Goal: Find specific page/section: Find specific page/section

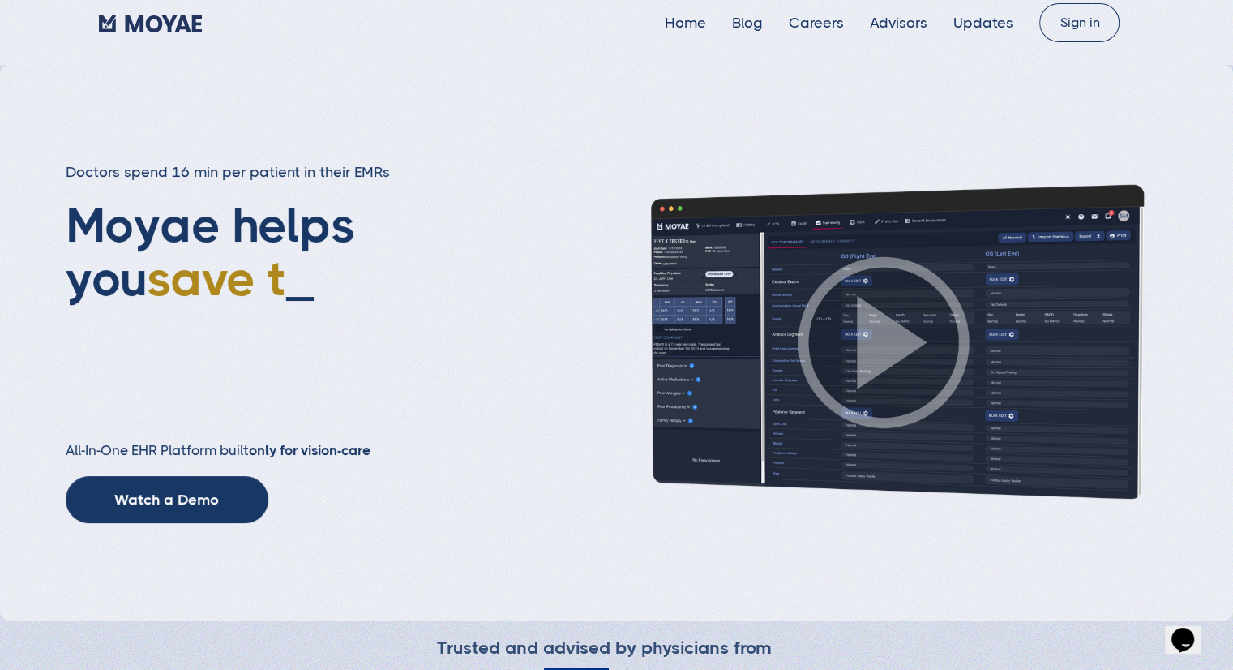
scroll to position [19, 0]
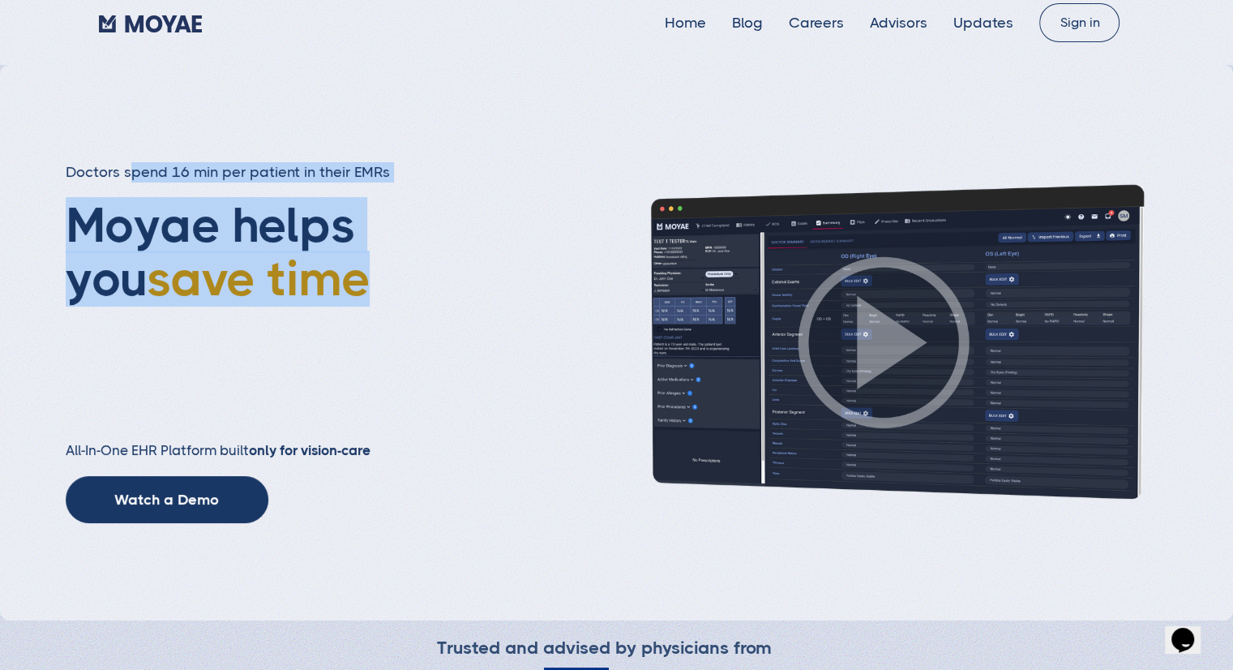
drag, startPoint x: 130, startPoint y: 173, endPoint x: 302, endPoint y: 297, distance: 212.6
click at [302, 297] on div "Doctors spend 16 min per patient in their EMRs Moyae helps you save time _ All-…" at bounding box center [281, 342] width 431 height 361
click at [227, 254] on span "save time" at bounding box center [258, 278] width 223 height 56
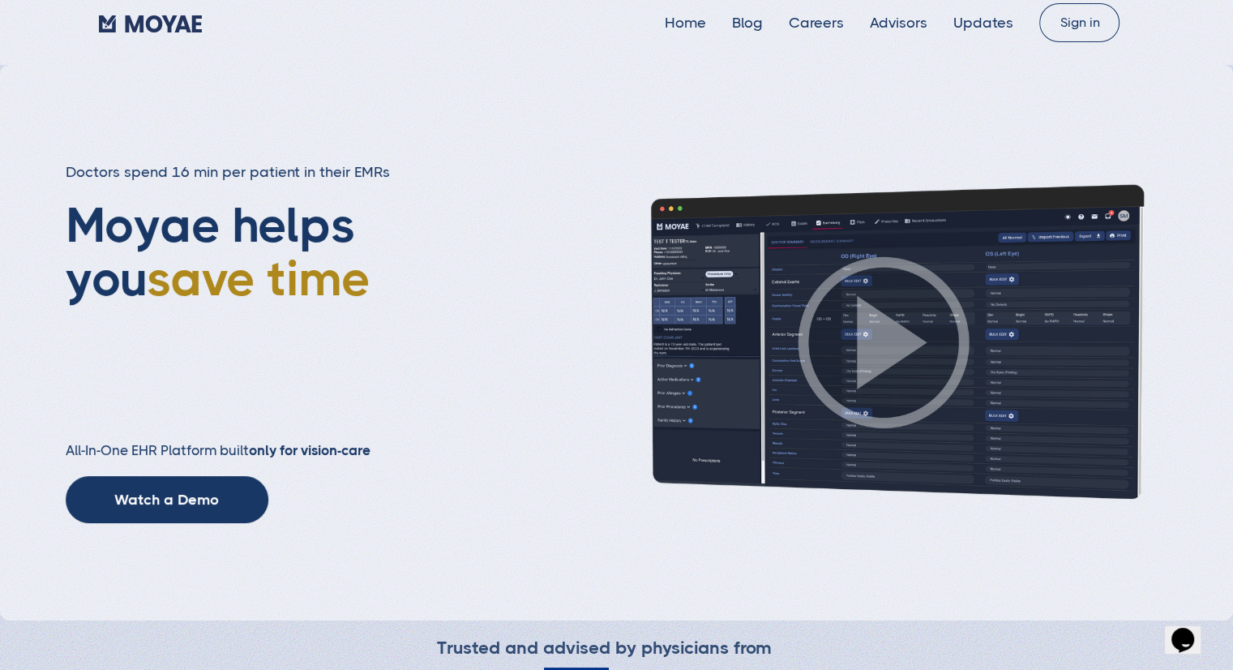
type input "Subscribe"
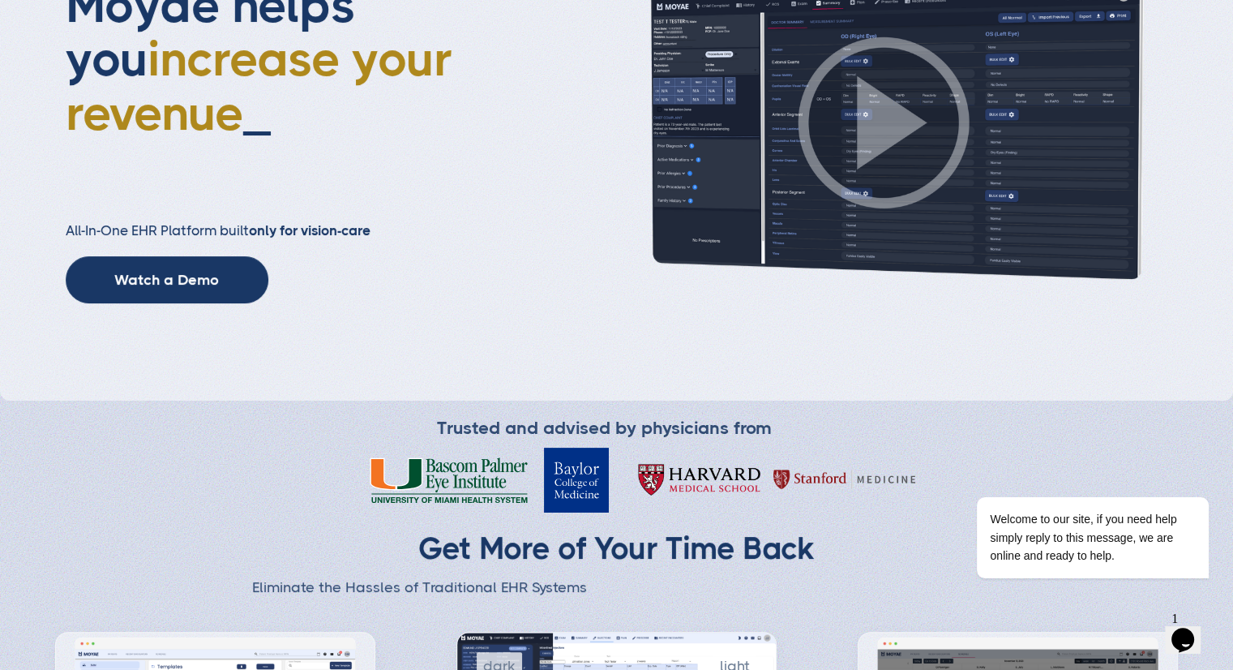
scroll to position [0, 0]
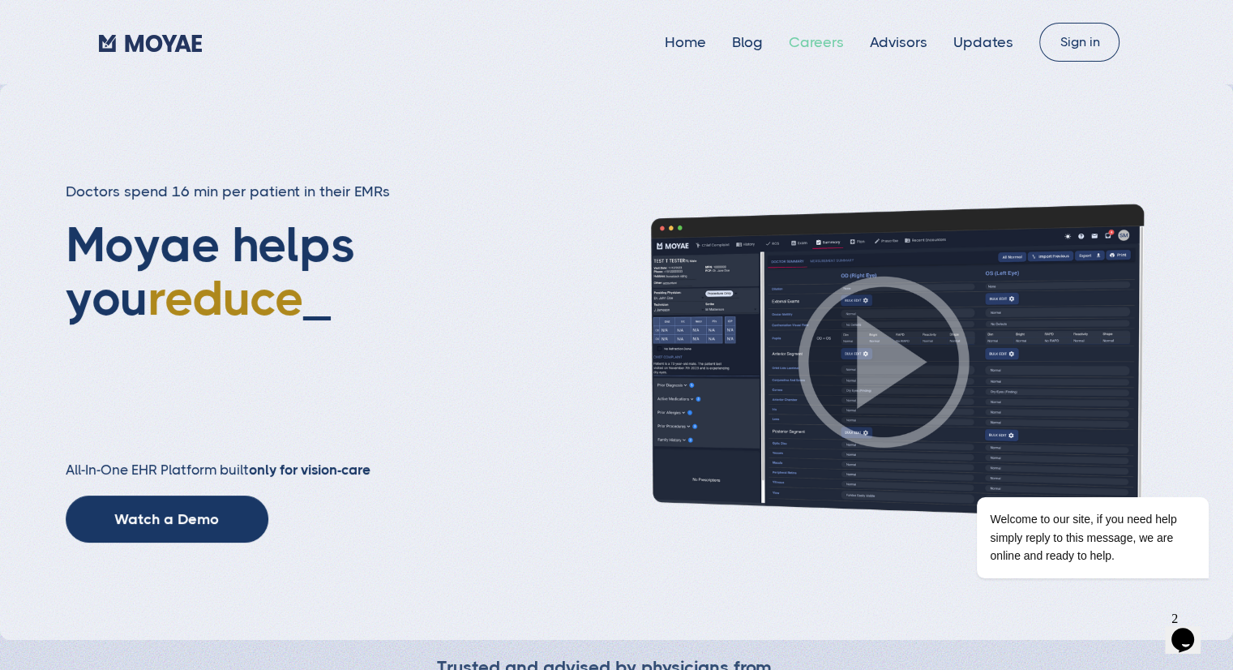
click at [824, 46] on link "Careers" at bounding box center [816, 42] width 55 height 16
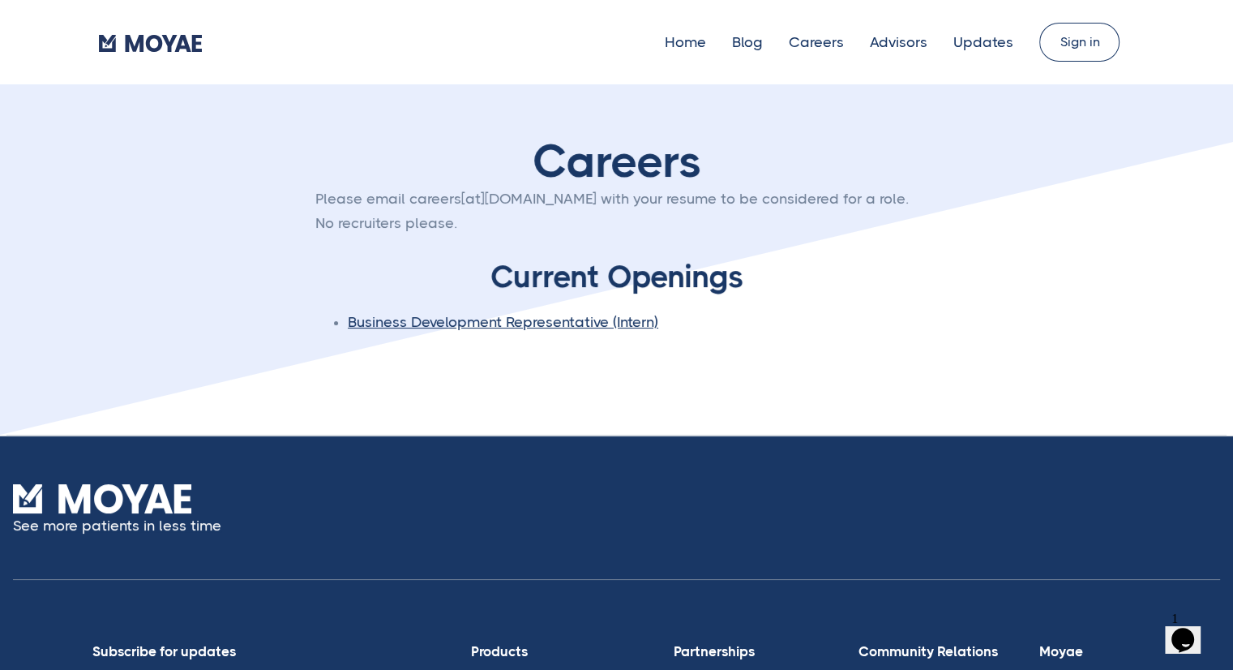
type input "Subscribe"
click at [542, 328] on link "Business Development Representative (Intern)" at bounding box center [503, 322] width 310 height 16
